Goal: Task Accomplishment & Management: Manage account settings

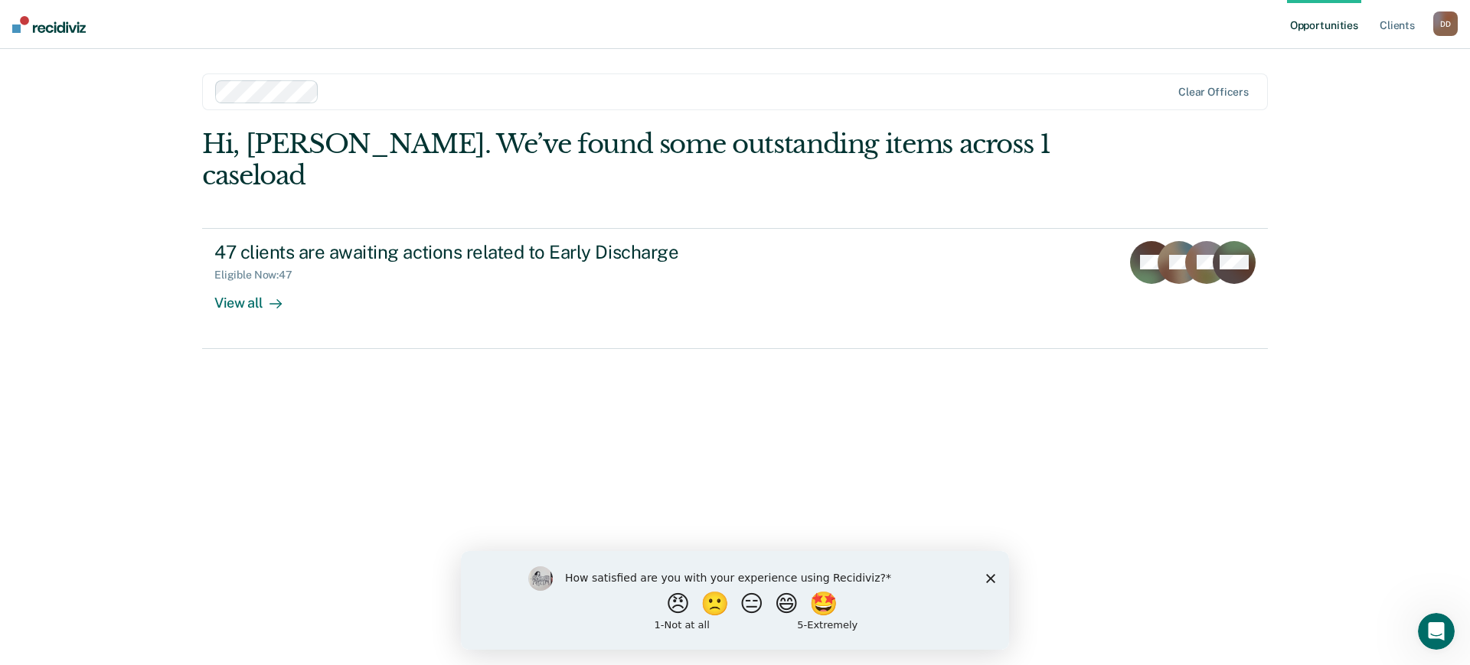
click at [992, 573] on icon "Close survey" at bounding box center [990, 577] width 9 height 9
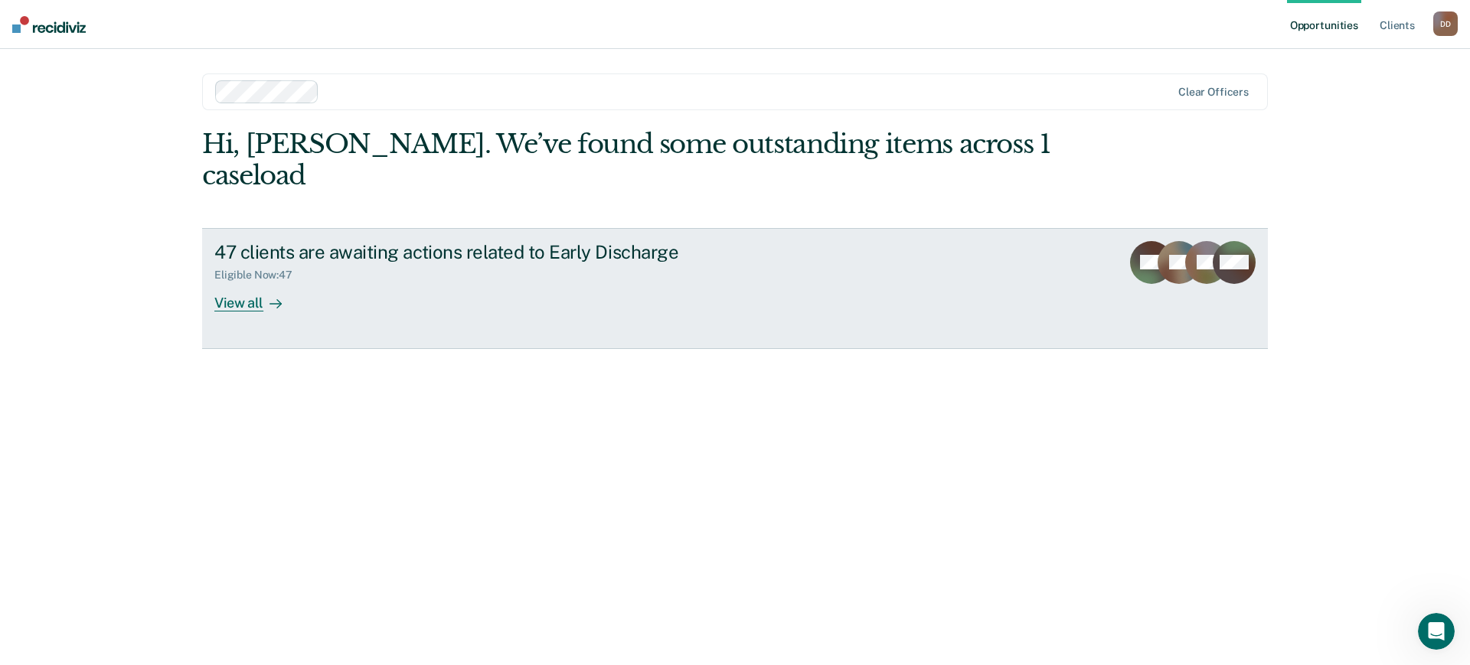
click at [272, 298] on icon at bounding box center [275, 304] width 12 height 12
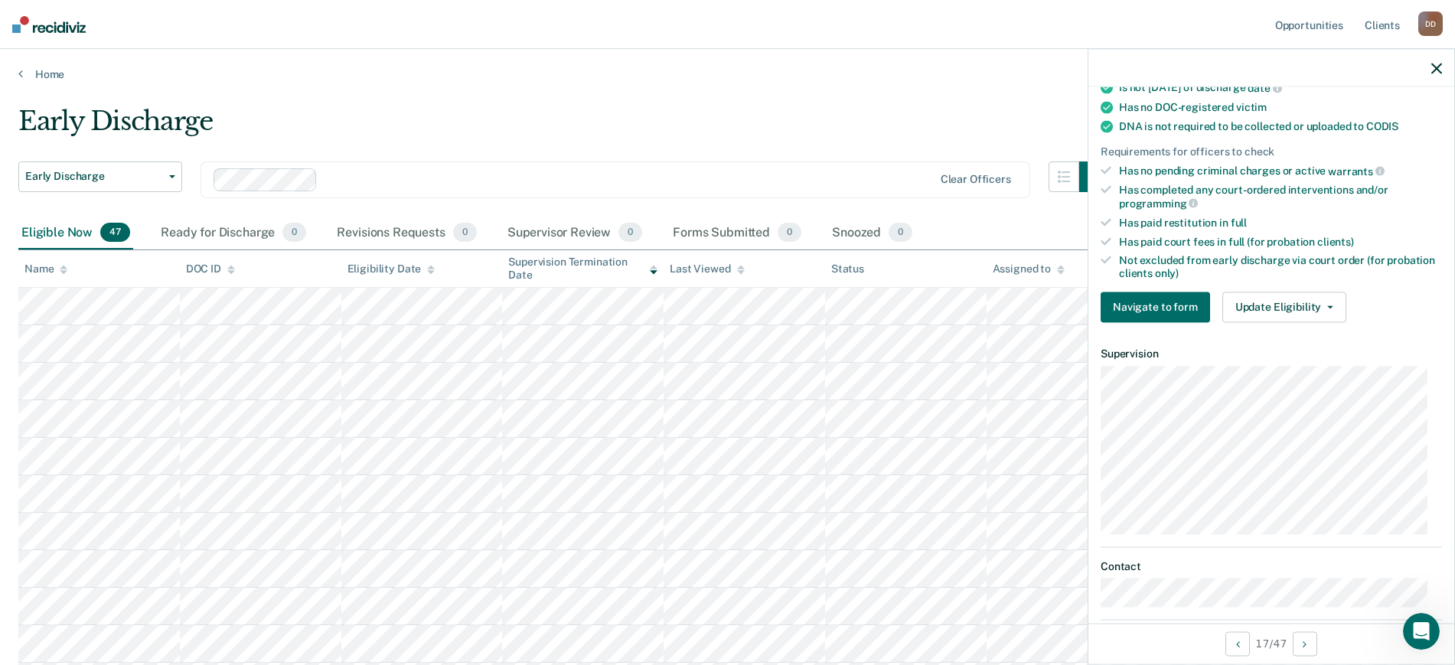
scroll to position [332, 0]
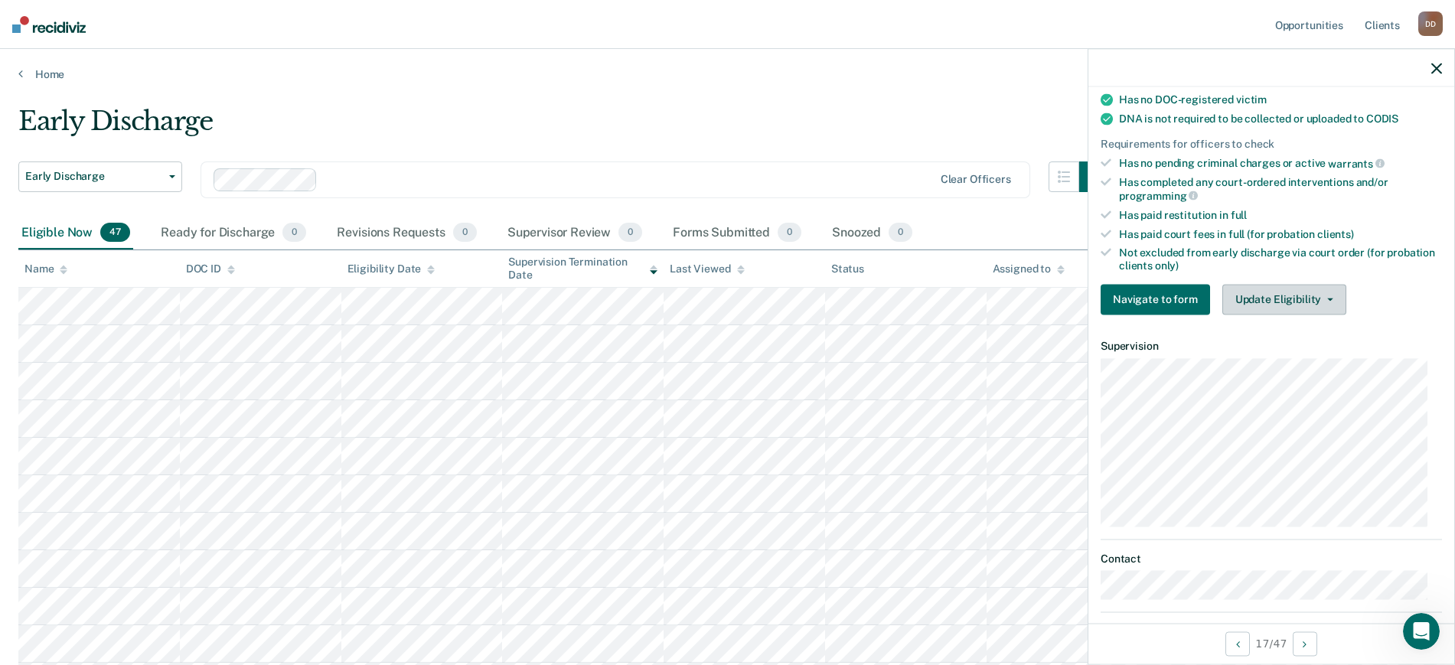
click at [1297, 292] on button "Update Eligibility" at bounding box center [1284, 299] width 124 height 31
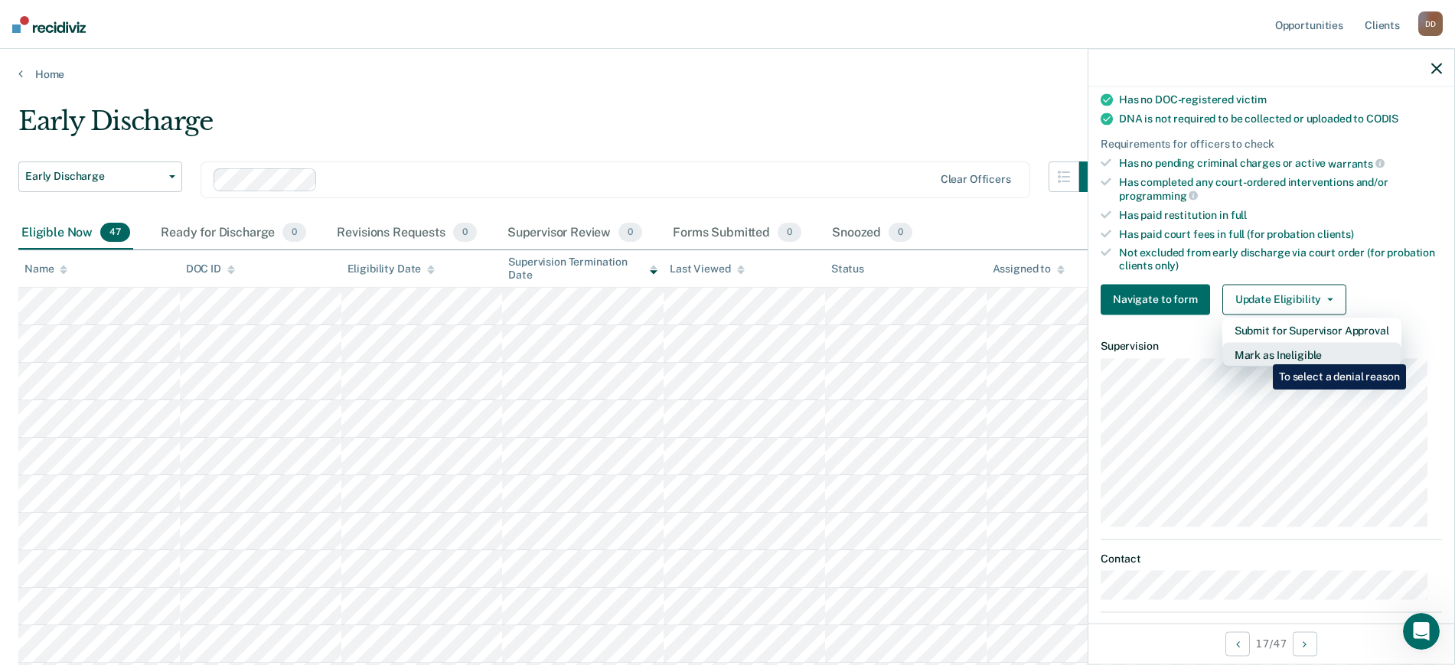
click at [1261, 353] on button "Mark as Ineligible" at bounding box center [1311, 354] width 179 height 24
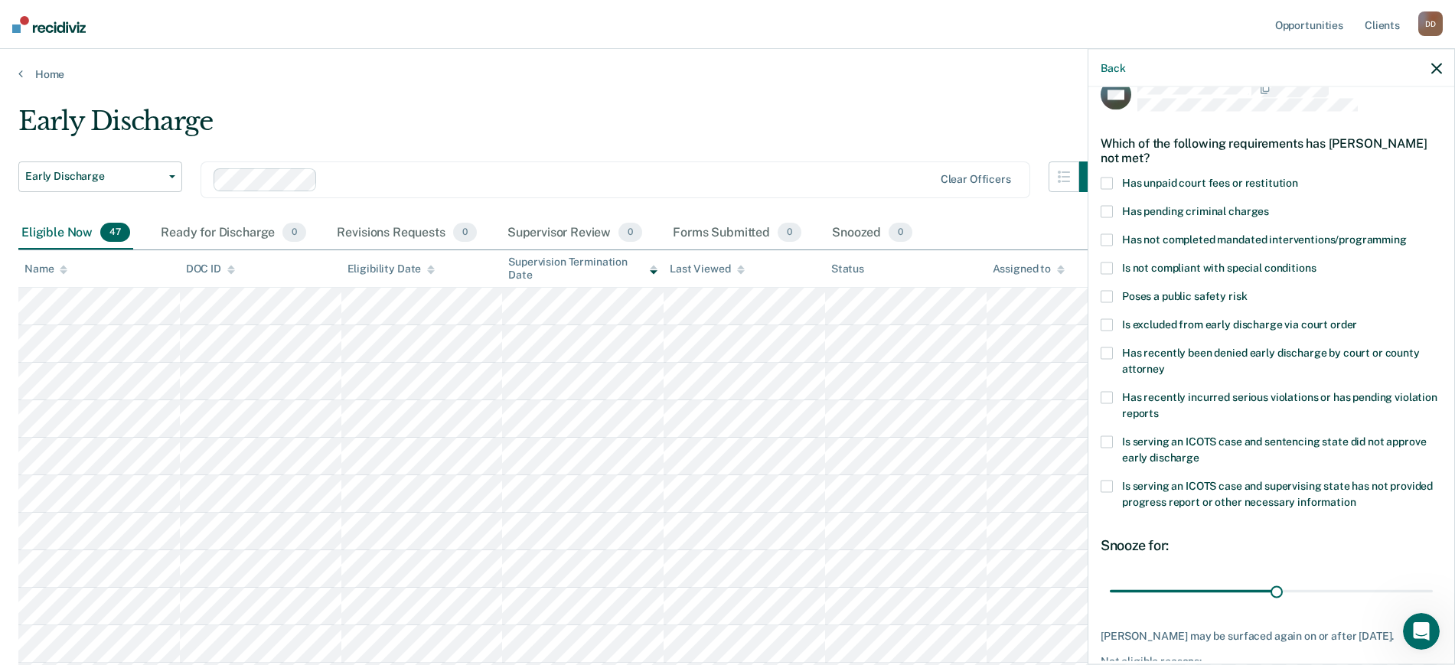
scroll to position [26, 0]
click at [1108, 178] on span at bounding box center [1107, 184] width 12 height 12
click at [1298, 178] on input "Has unpaid court fees or restitution" at bounding box center [1298, 178] width 0 height 0
click at [1108, 237] on span at bounding box center [1107, 240] width 12 height 12
click at [1407, 234] on input "Has not completed mandated interventions/programming" at bounding box center [1407, 234] width 0 height 0
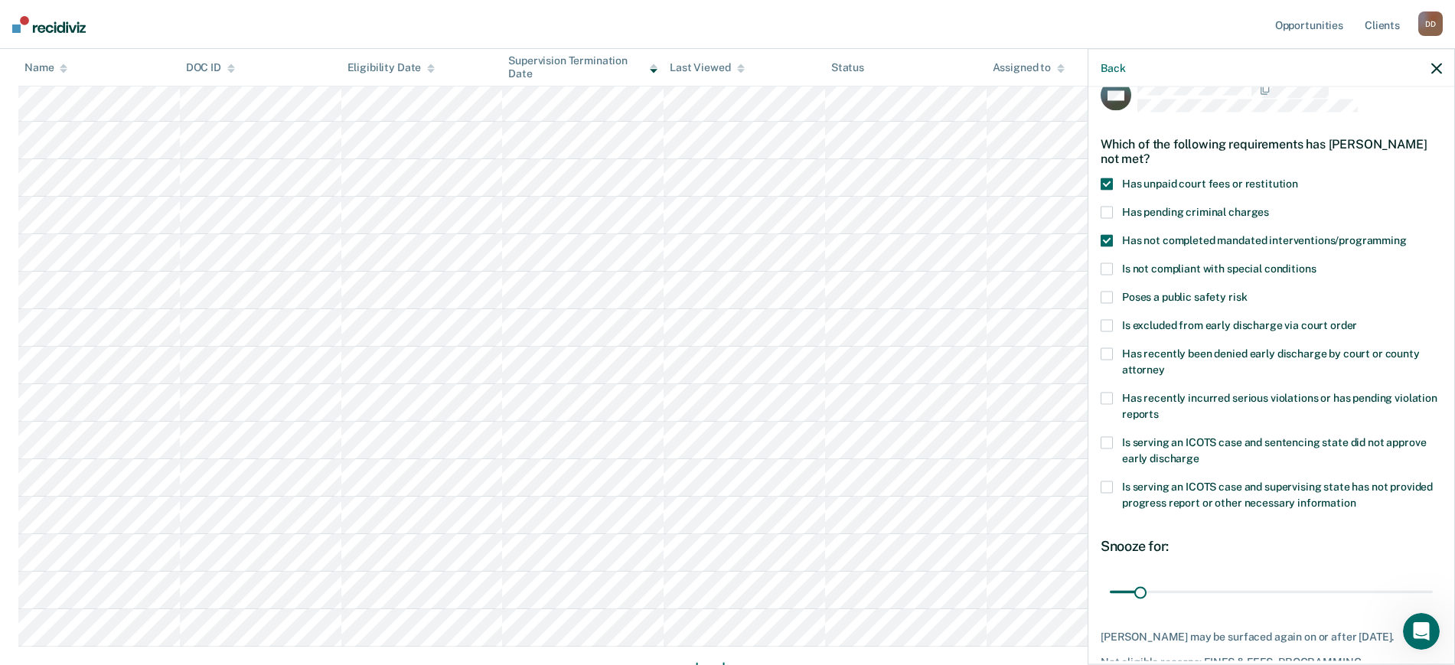
scroll to position [116, 0]
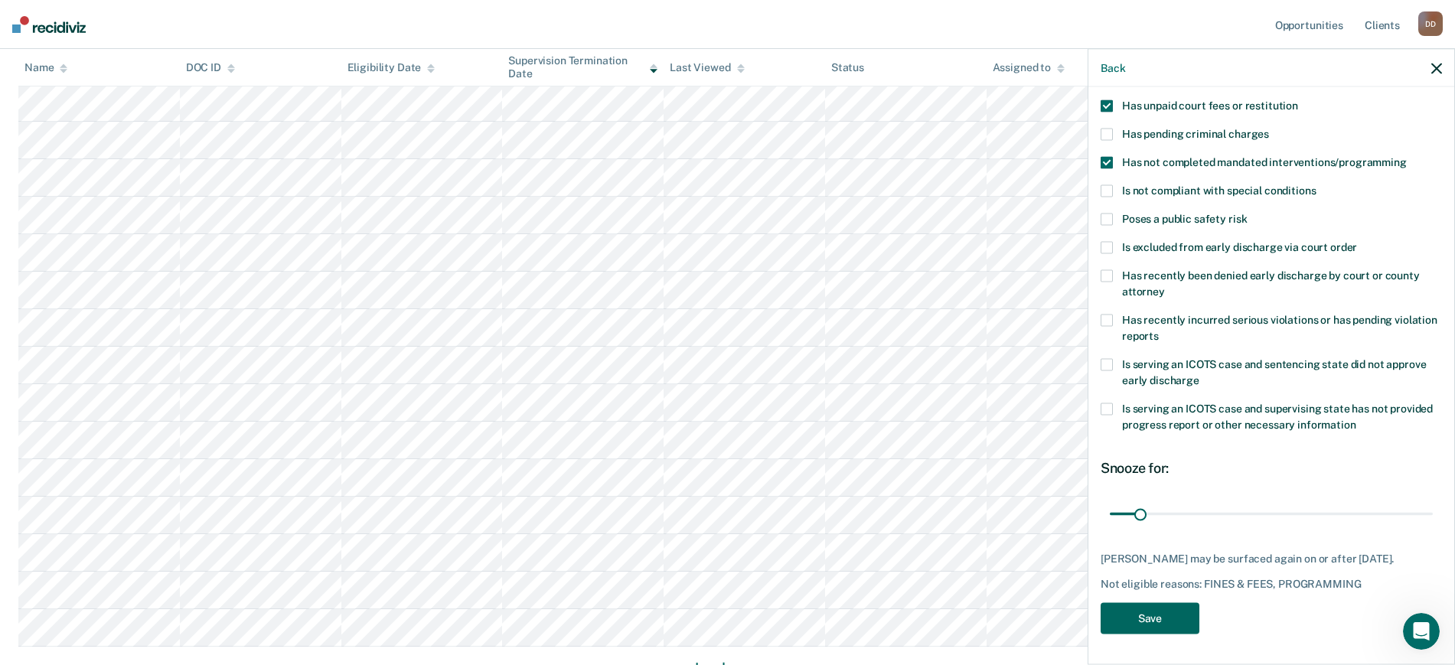
click at [1157, 616] on button "Save" at bounding box center [1150, 617] width 99 height 31
